Goal: Task Accomplishment & Management: Manage account settings

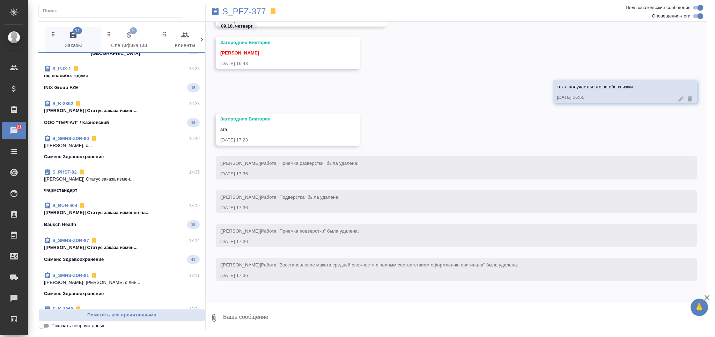
scroll to position [419, 0]
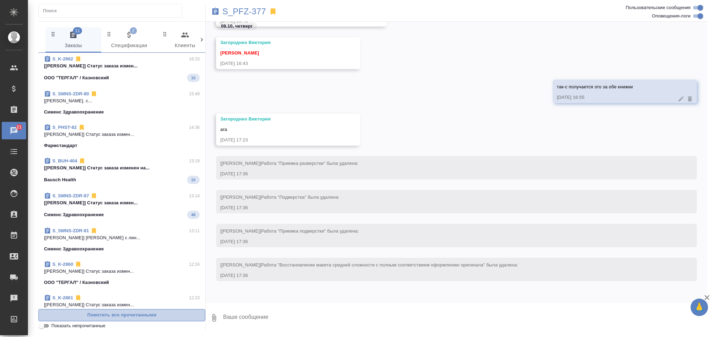
click at [152, 314] on span "Пометить все прочитанными" at bounding box center [121, 315] width 159 height 8
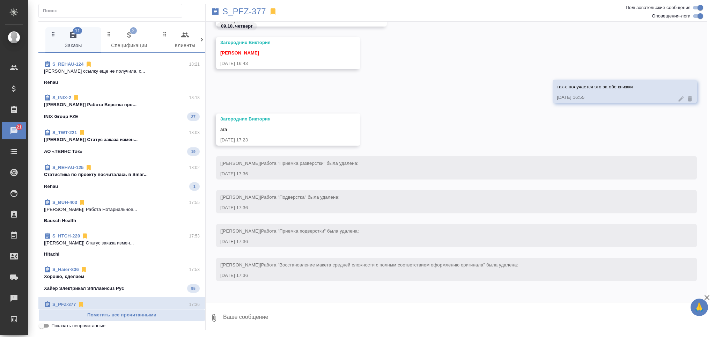
scroll to position [0, 0]
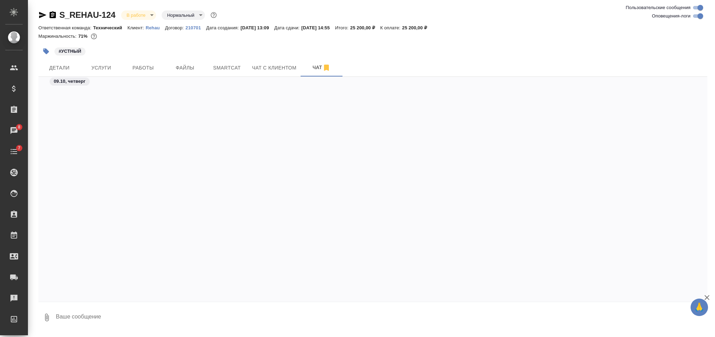
scroll to position [5730, 0]
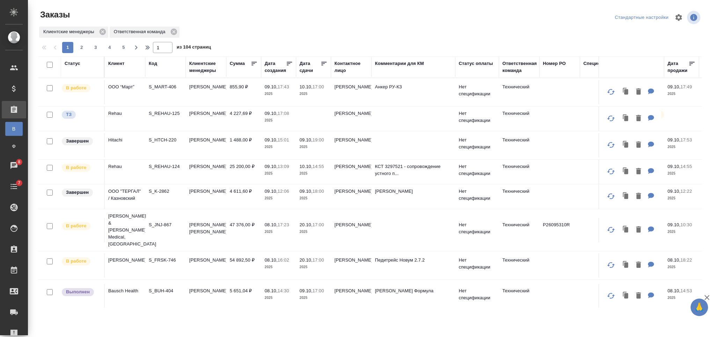
click at [74, 65] on div "Статус" at bounding box center [73, 63] width 16 height 7
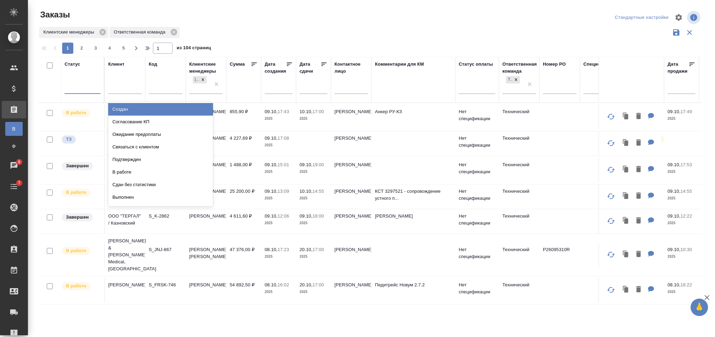
click at [87, 85] on div at bounding box center [83, 87] width 36 height 10
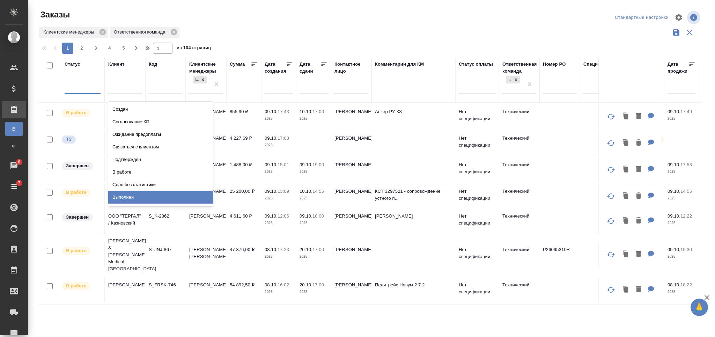
click at [194, 194] on div "Выполнен" at bounding box center [160, 197] width 105 height 13
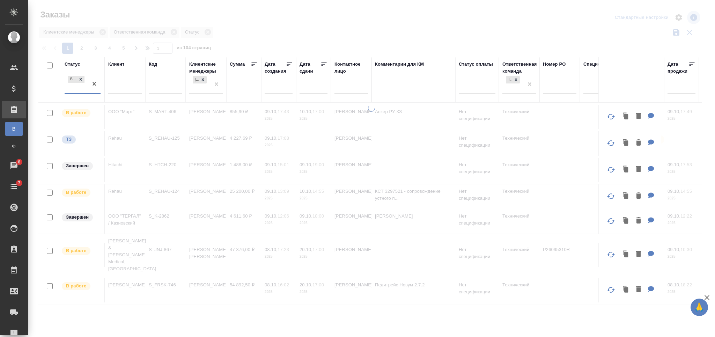
click at [362, 30] on div at bounding box center [371, 156] width 687 height 312
